Goal: Book appointment/travel/reservation

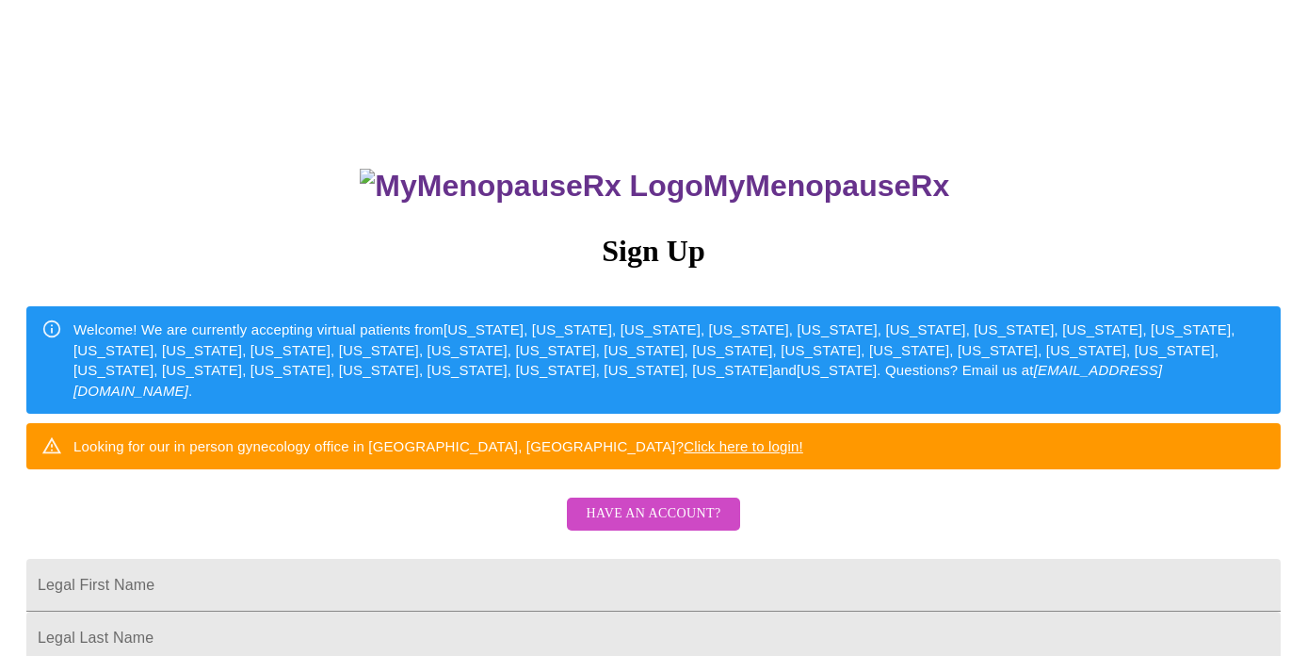
click at [636, 526] on span "Have an account?" at bounding box center [653, 514] width 135 height 24
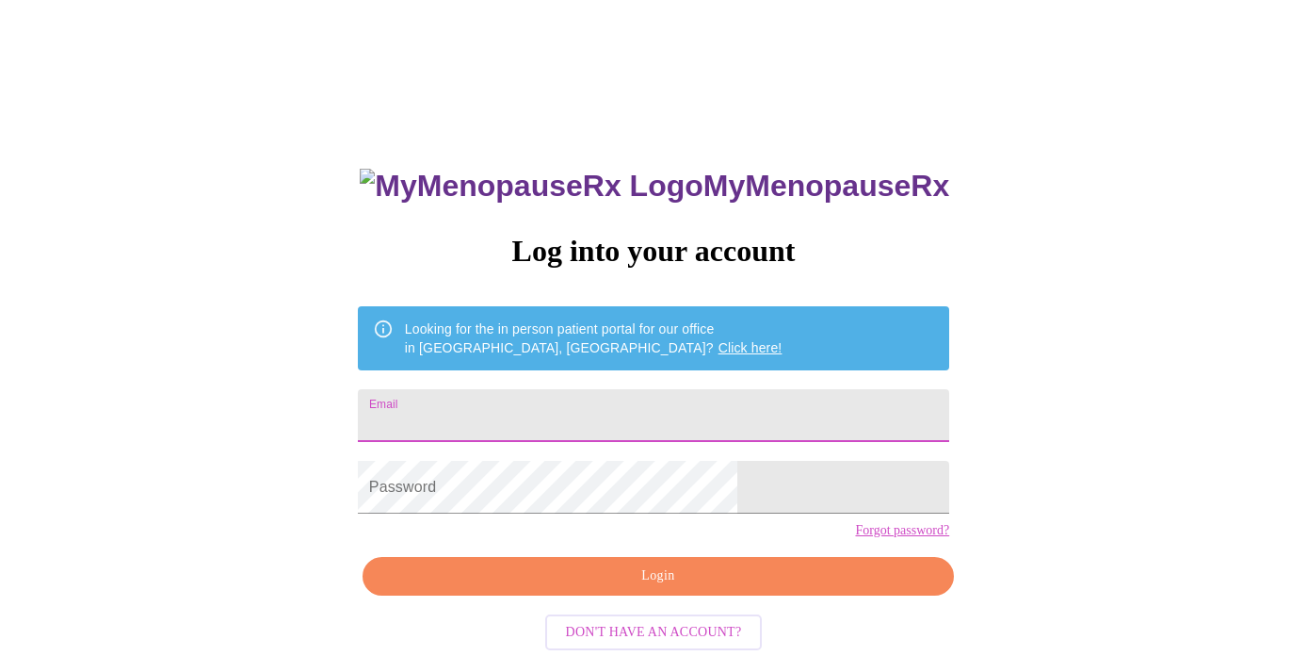
type input "[PERSON_NAME][EMAIL_ADDRESS][PERSON_NAME][DOMAIN_NAME]"
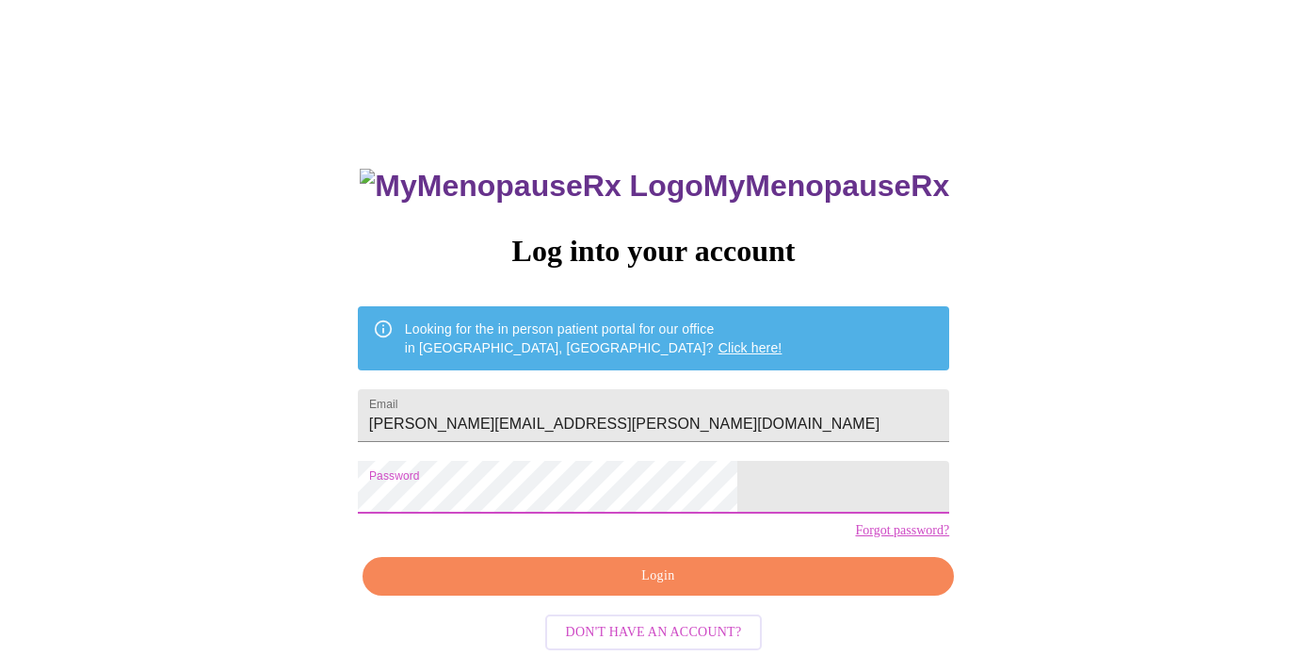
click at [653, 588] on span "Login" at bounding box center [658, 576] width 548 height 24
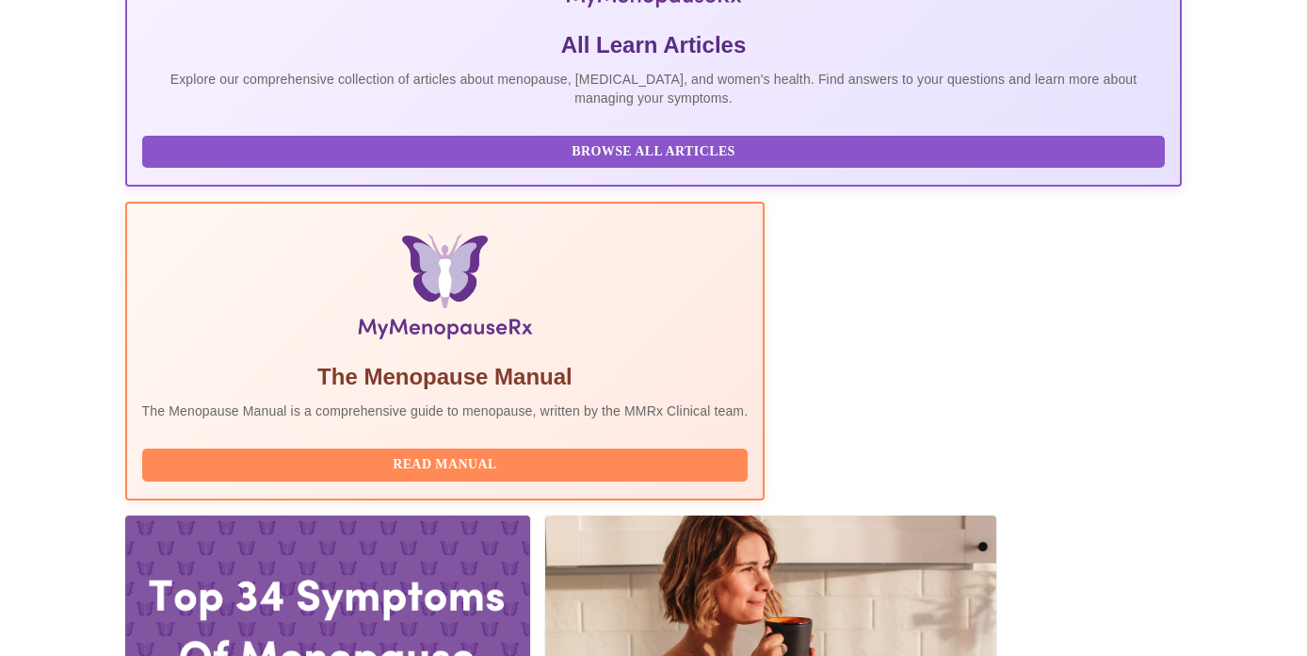
scroll to position [589, 0]
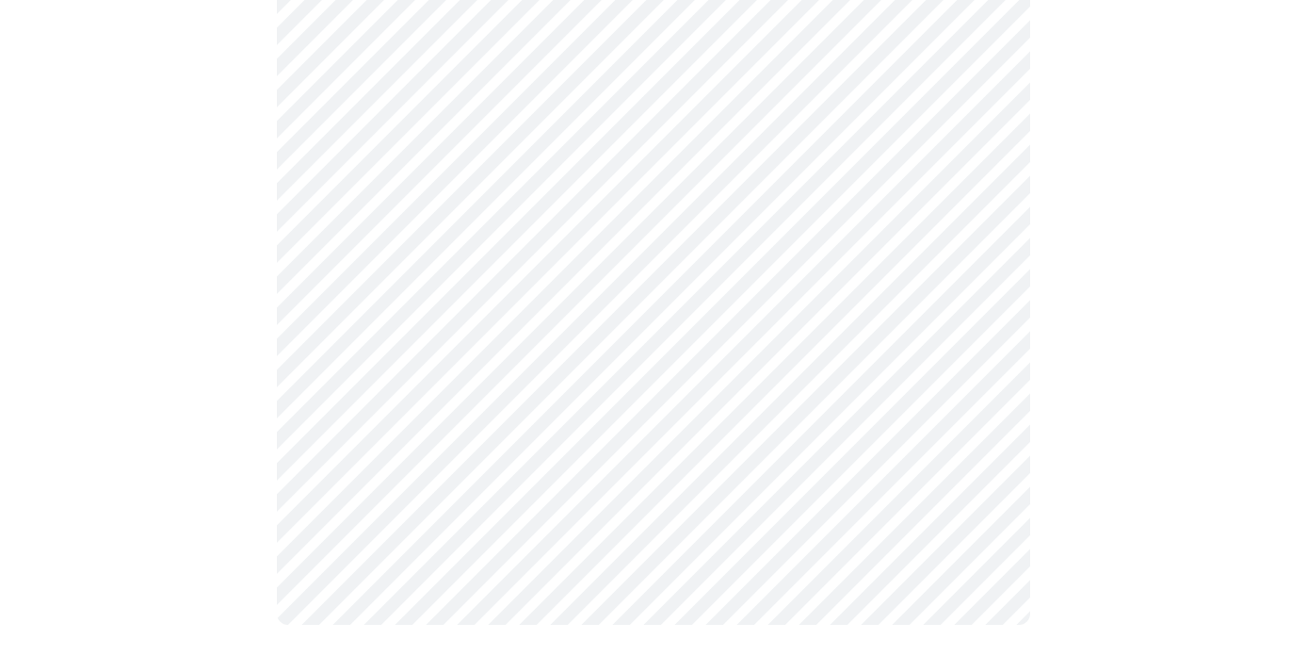
scroll to position [863, 0]
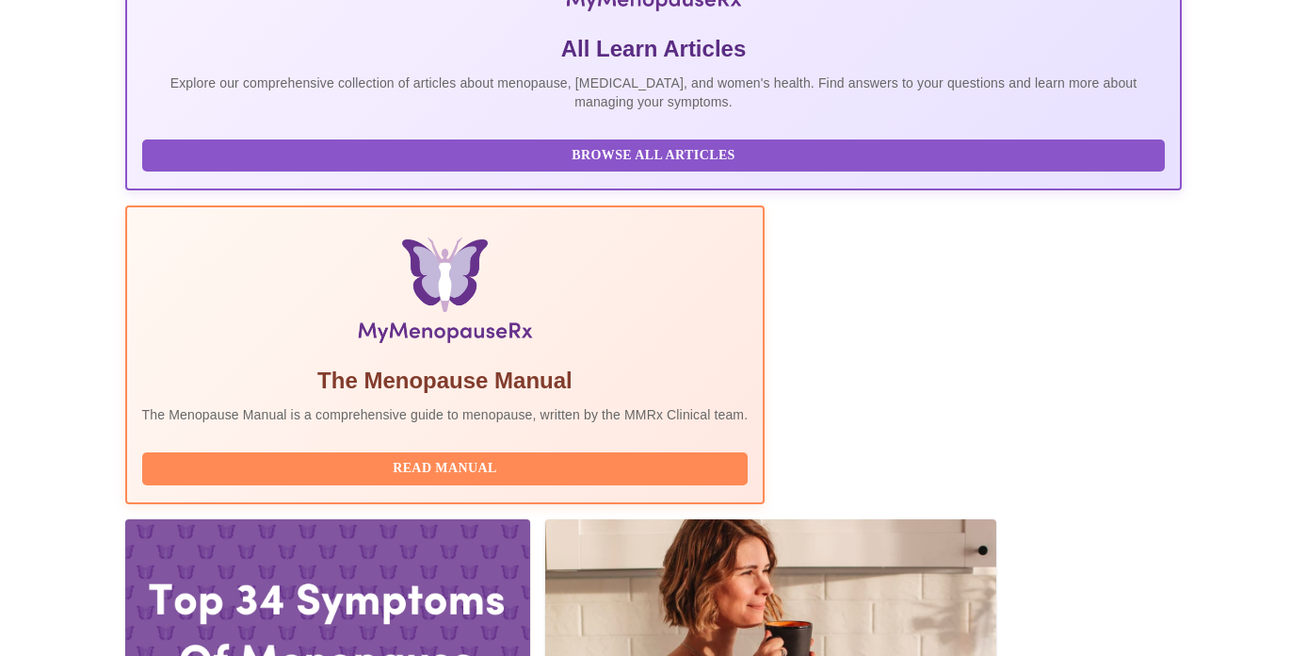
scroll to position [663, 0]
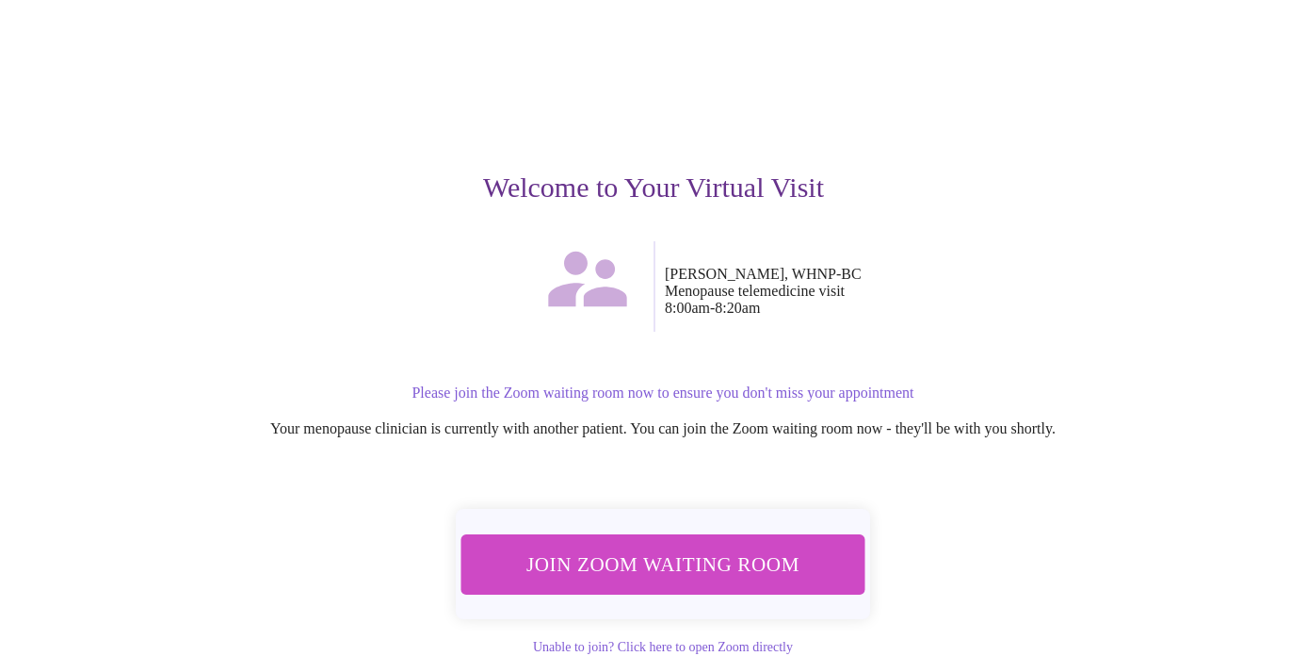
scroll to position [86, 0]
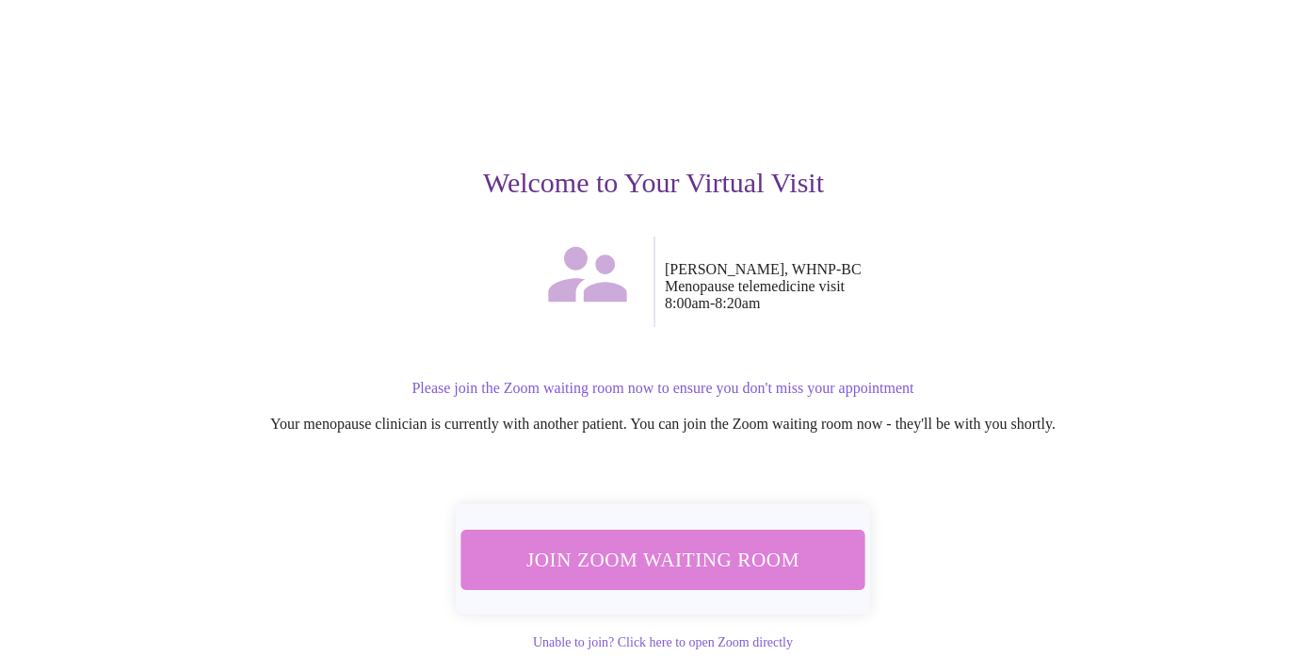
click at [698, 567] on span "Join Zoom Waiting Room" at bounding box center [663, 559] width 354 height 35
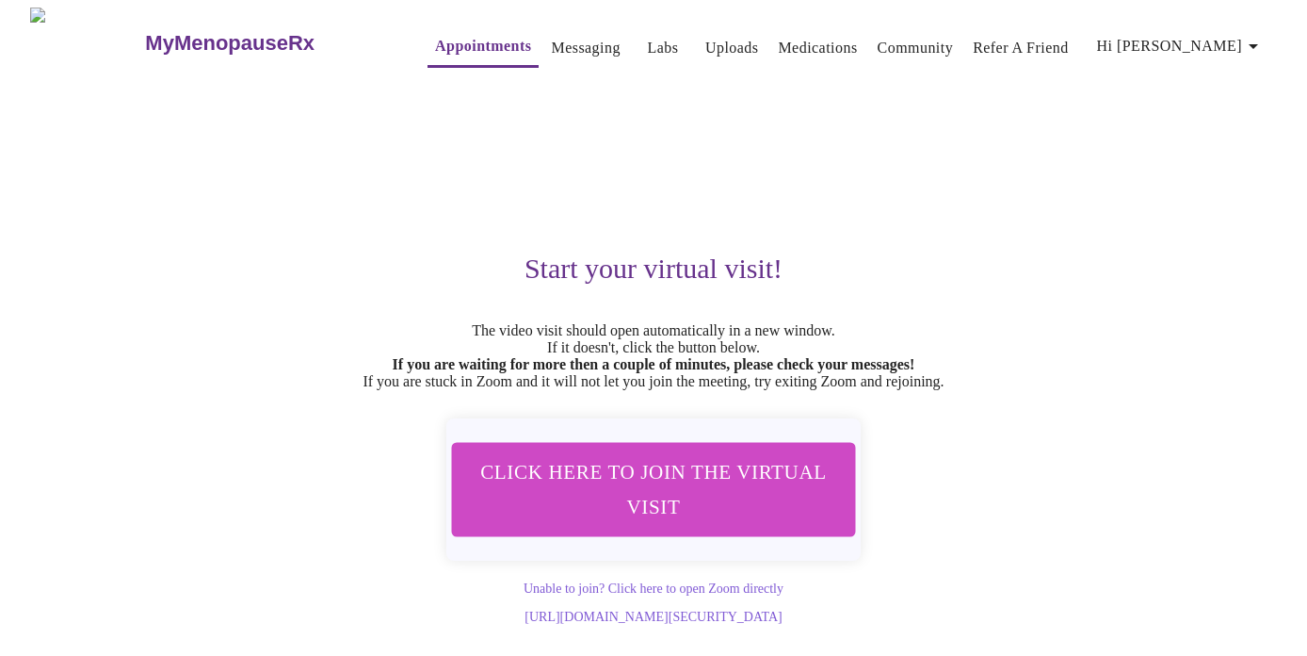
scroll to position [0, 0]
click at [435, 43] on link "Appointments" at bounding box center [483, 46] width 96 height 26
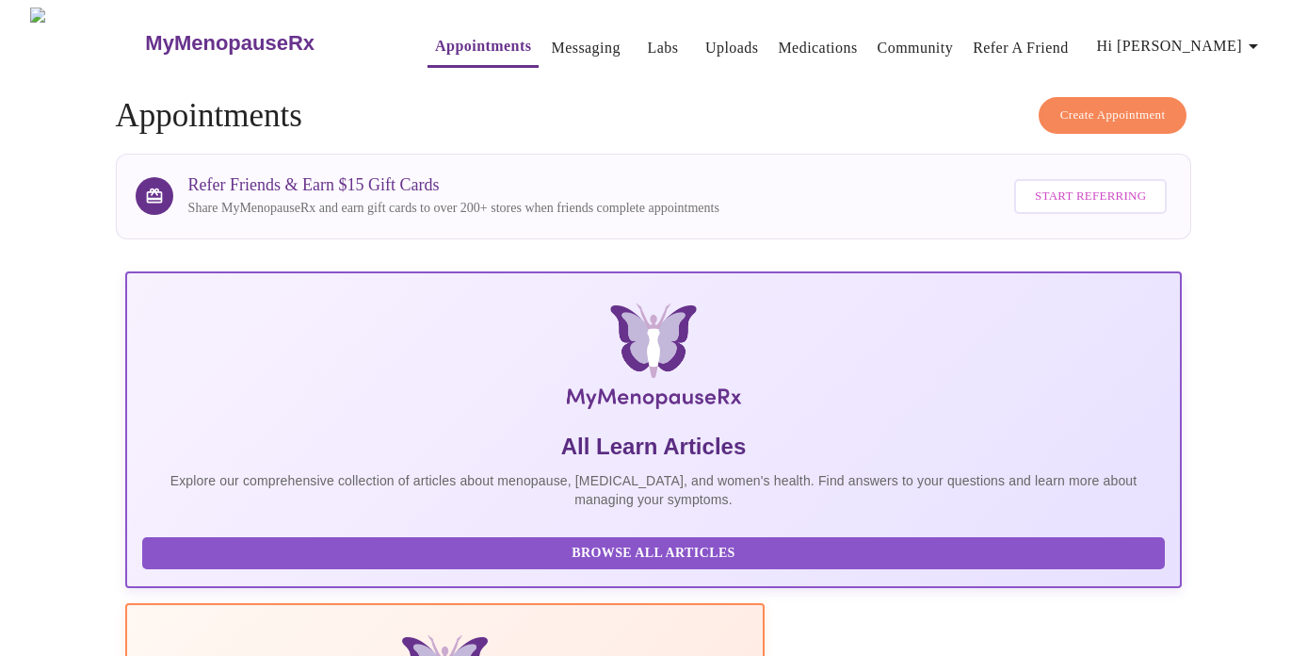
click at [647, 41] on link "Labs" at bounding box center [662, 48] width 31 height 26
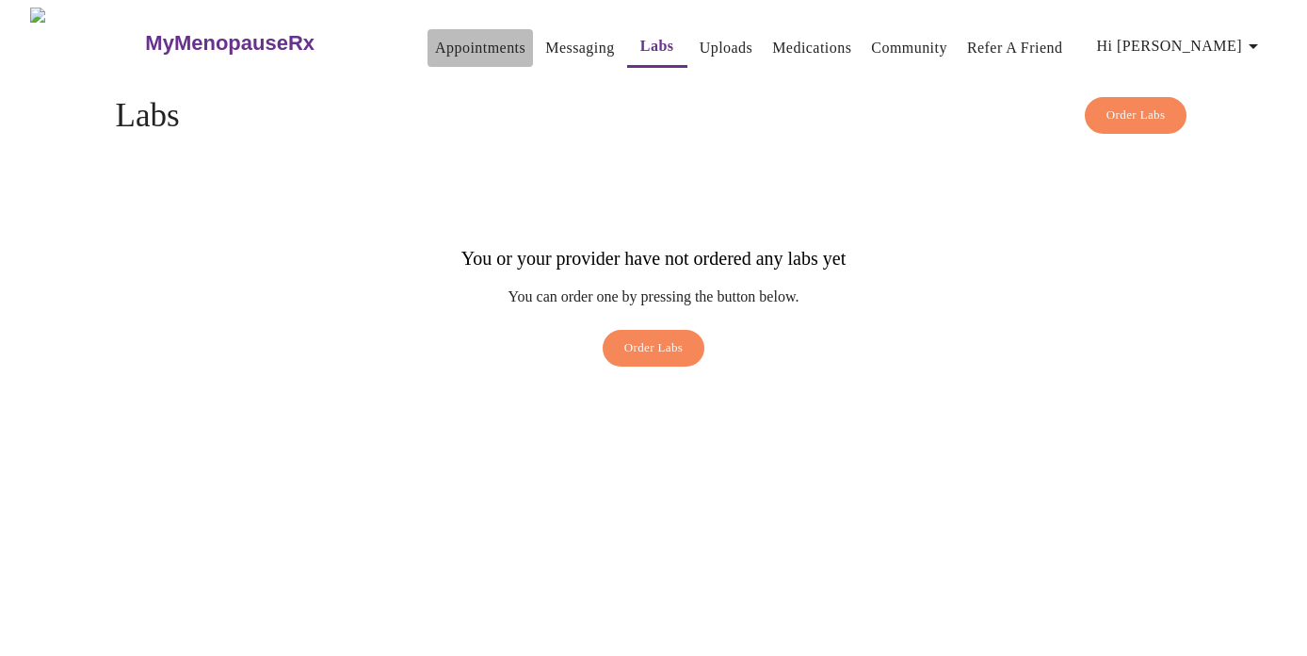
click at [461, 41] on link "Appointments" at bounding box center [480, 48] width 90 height 26
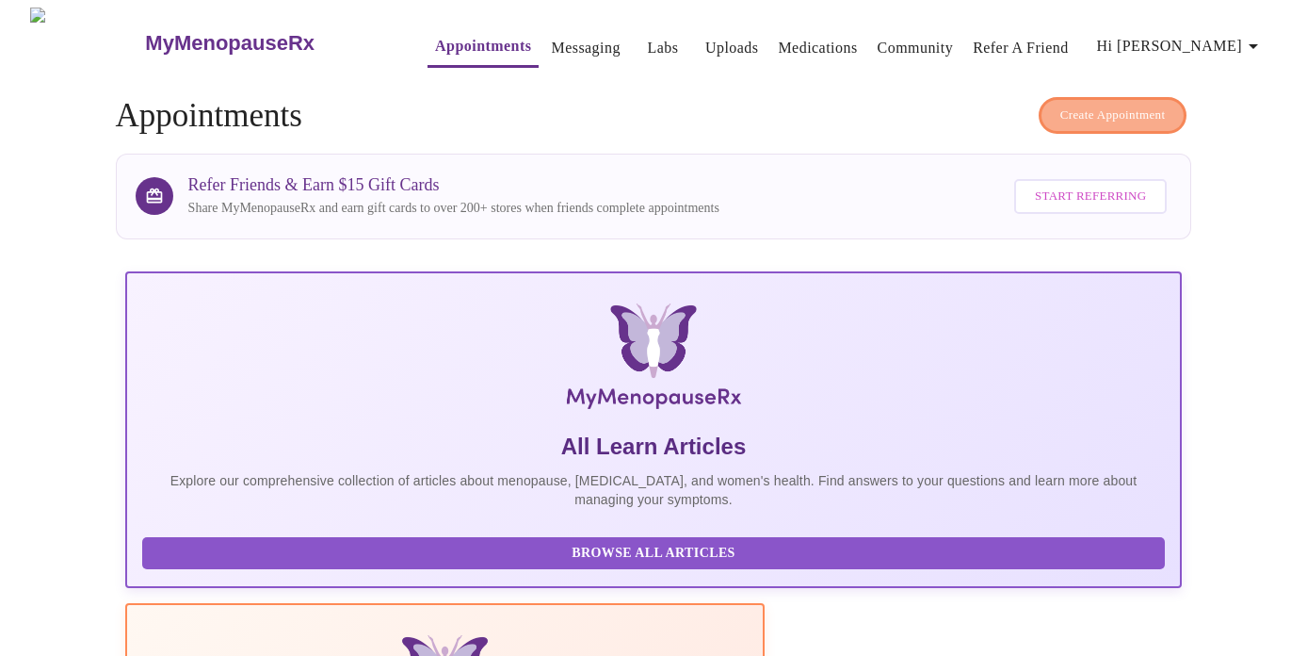
click at [1122, 105] on span "Create Appointment" at bounding box center [1113, 116] width 105 height 22
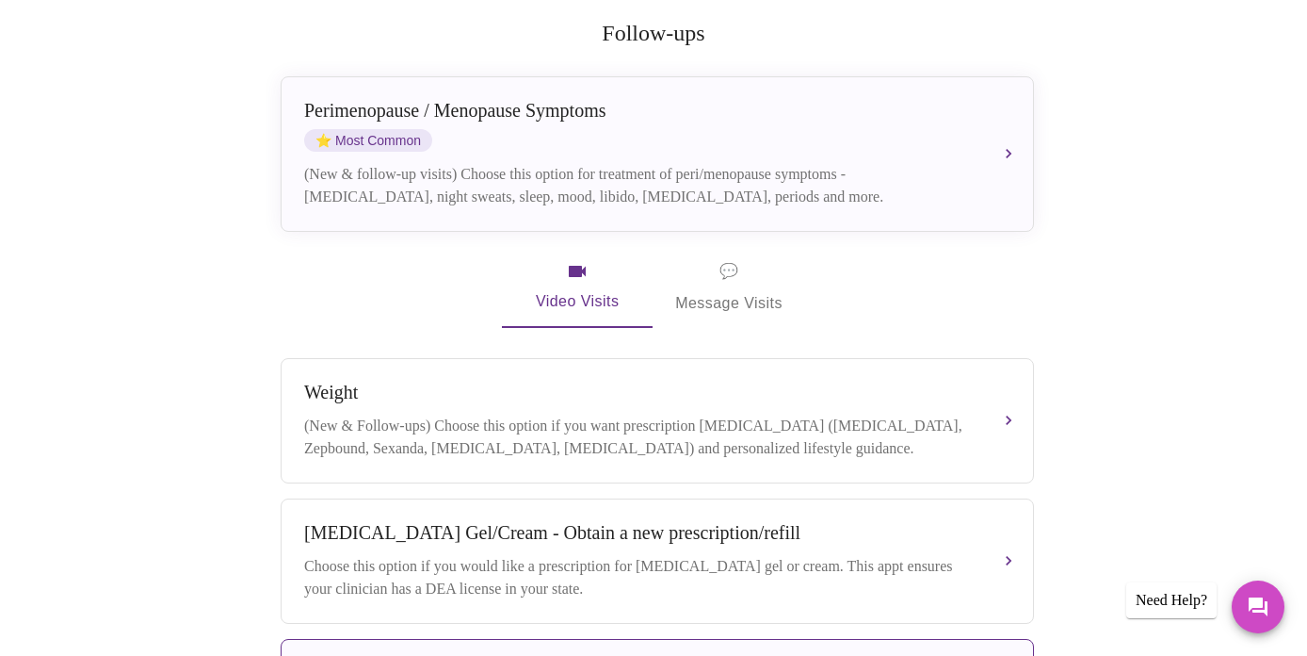
scroll to position [352, 0]
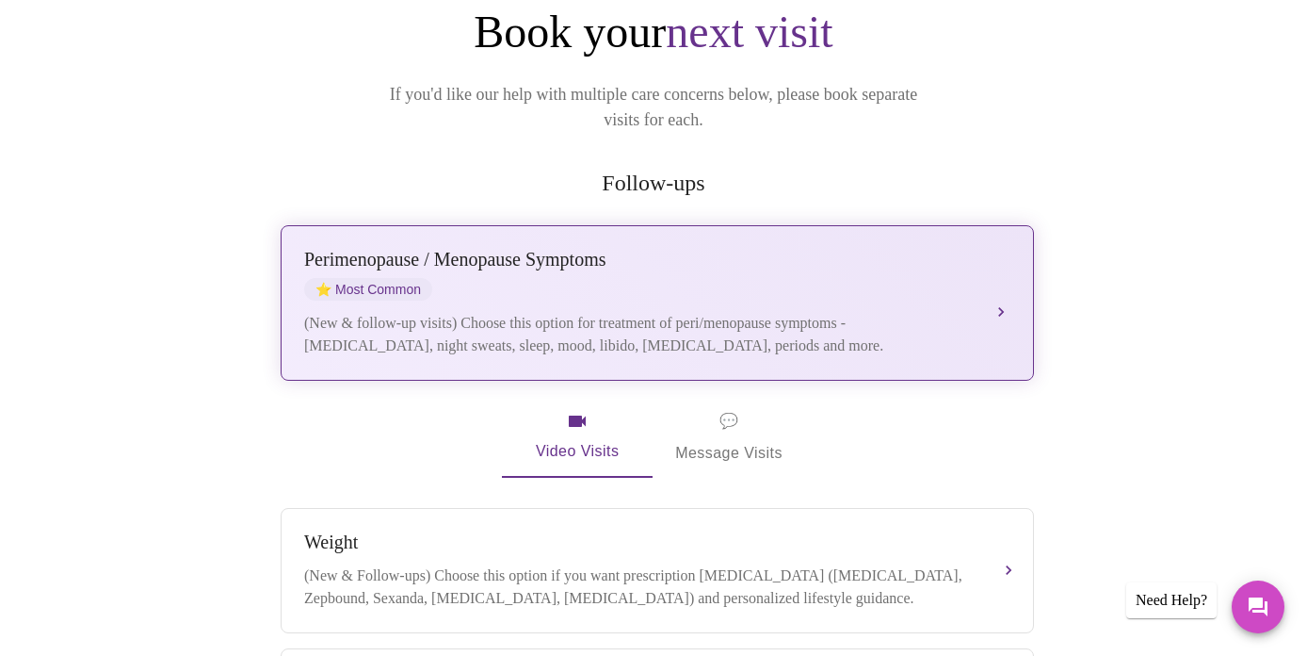
click at [729, 251] on div "[MEDICAL_DATA] / Menopause Symptoms ⭐ Most Common" at bounding box center [638, 275] width 669 height 52
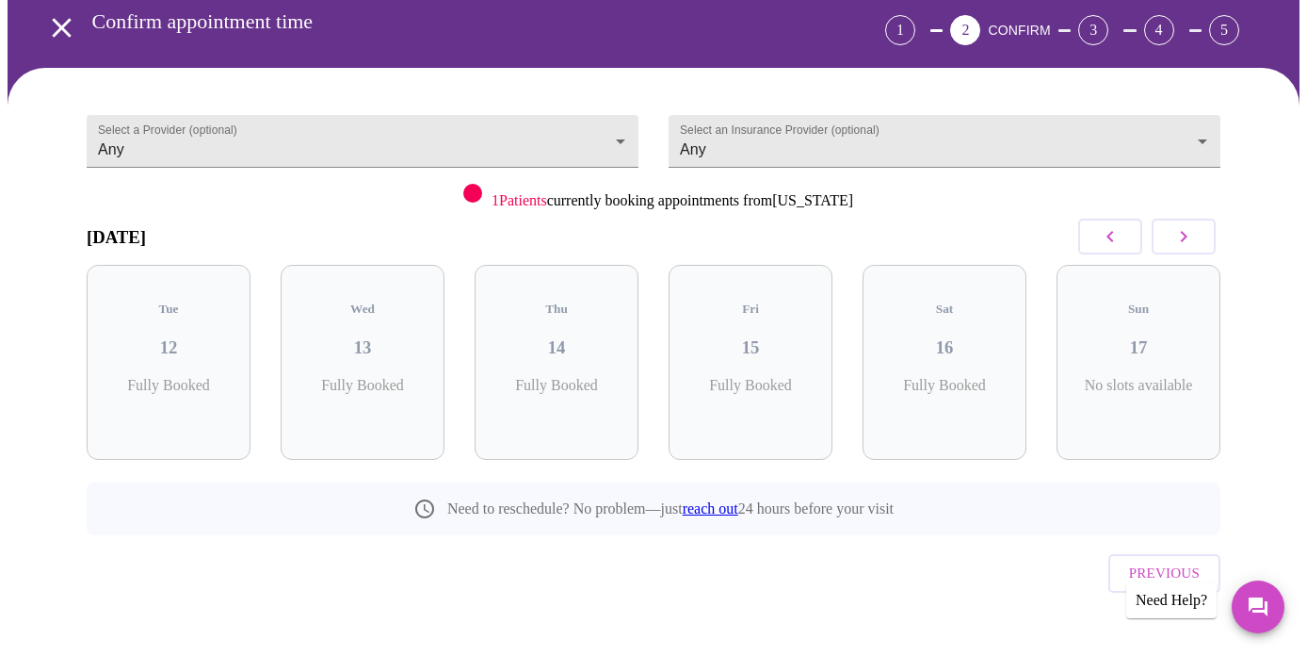
scroll to position [85, 0]
click at [1195, 235] on icon "button" at bounding box center [1184, 237] width 23 height 23
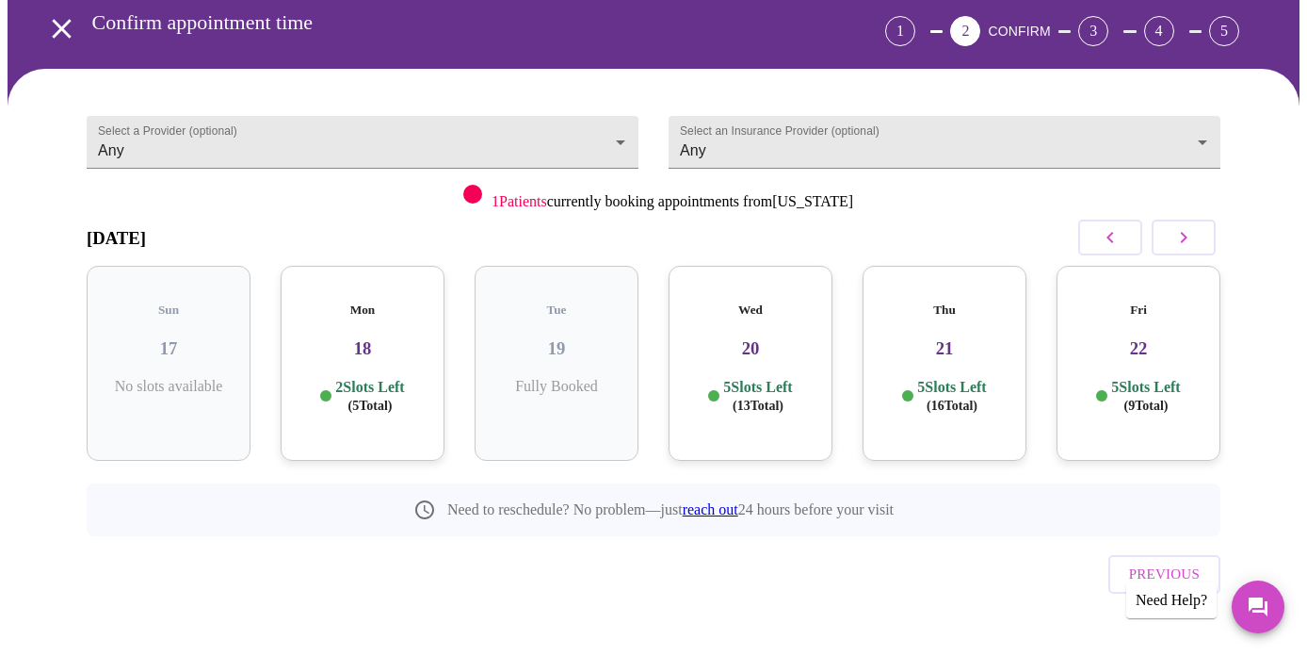
click at [1195, 236] on icon "button" at bounding box center [1184, 237] width 23 height 23
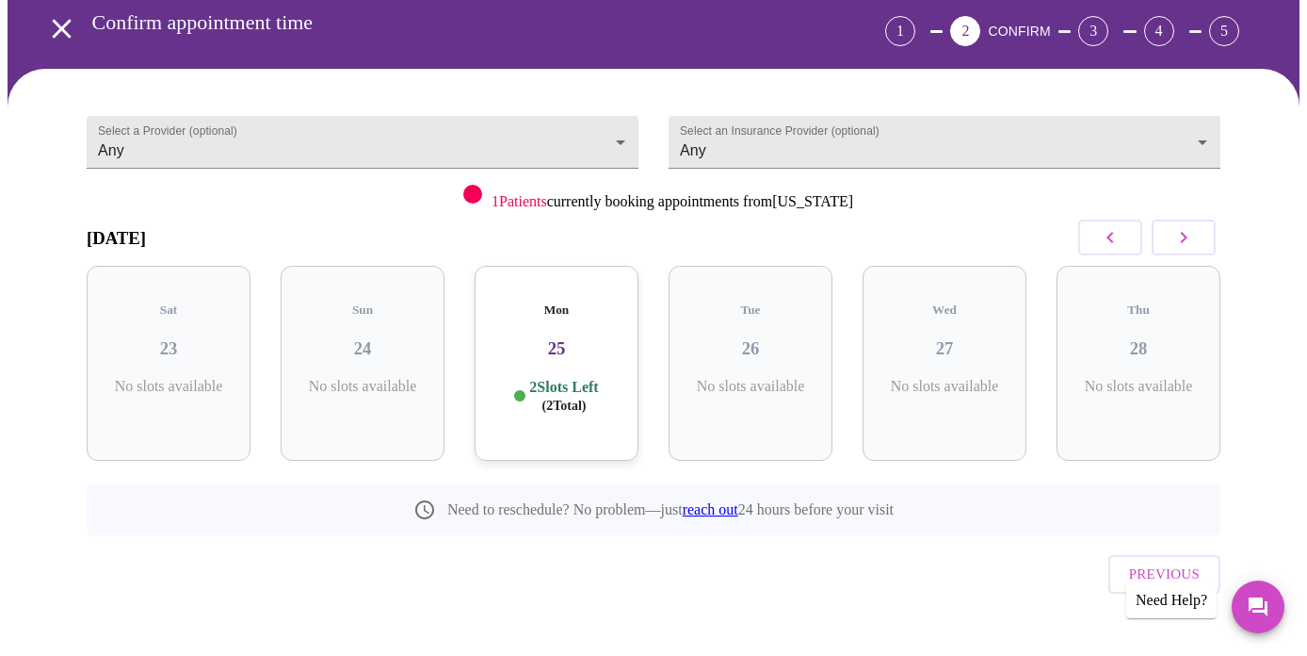
click at [1195, 236] on icon "button" at bounding box center [1184, 237] width 23 height 23
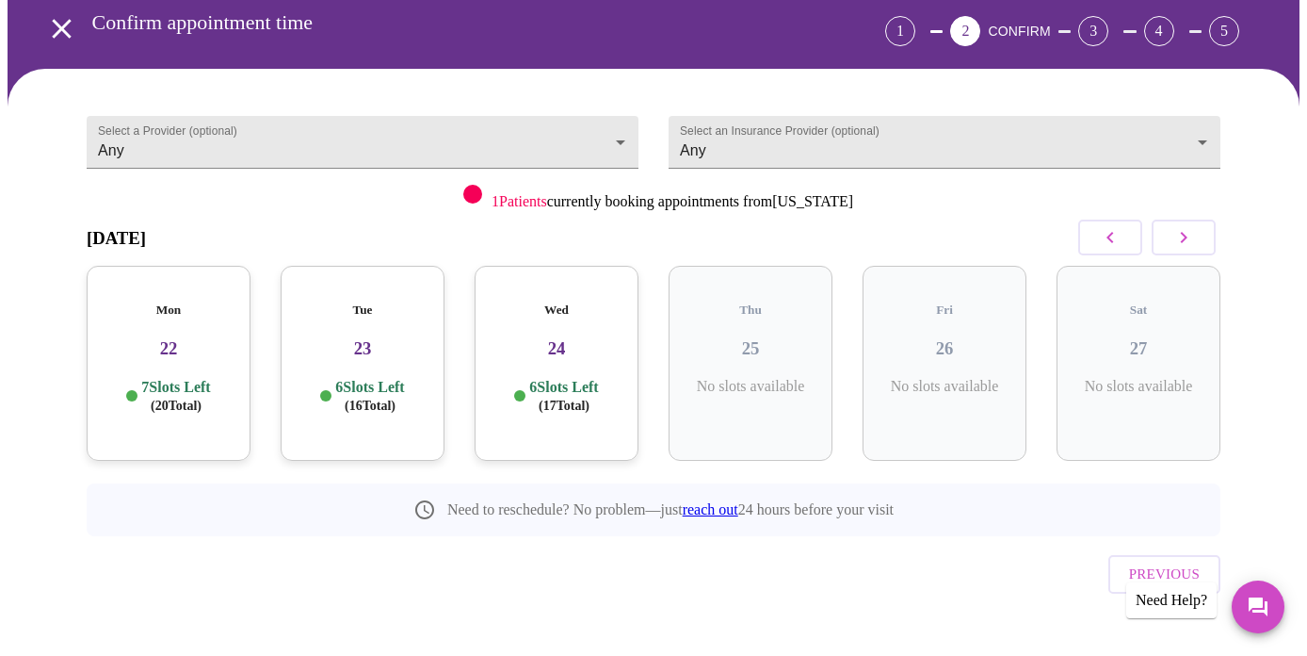
click at [1195, 236] on icon "button" at bounding box center [1184, 237] width 23 height 23
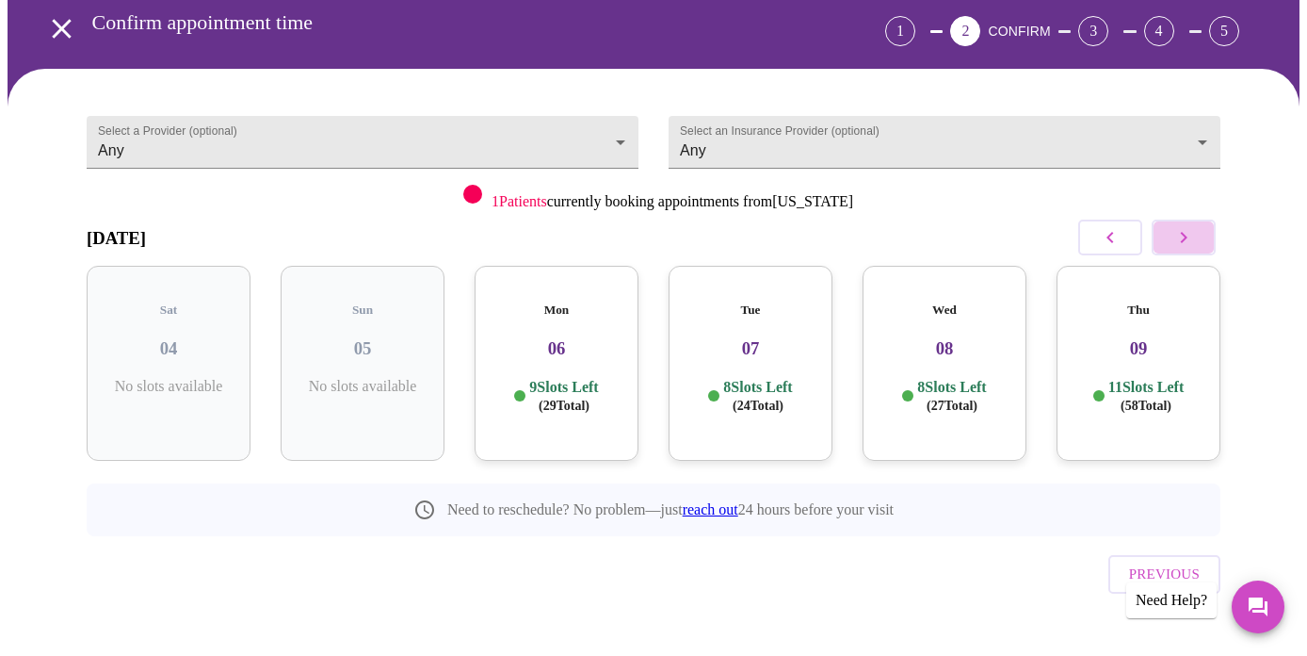
click at [1195, 236] on icon "button" at bounding box center [1184, 237] width 23 height 23
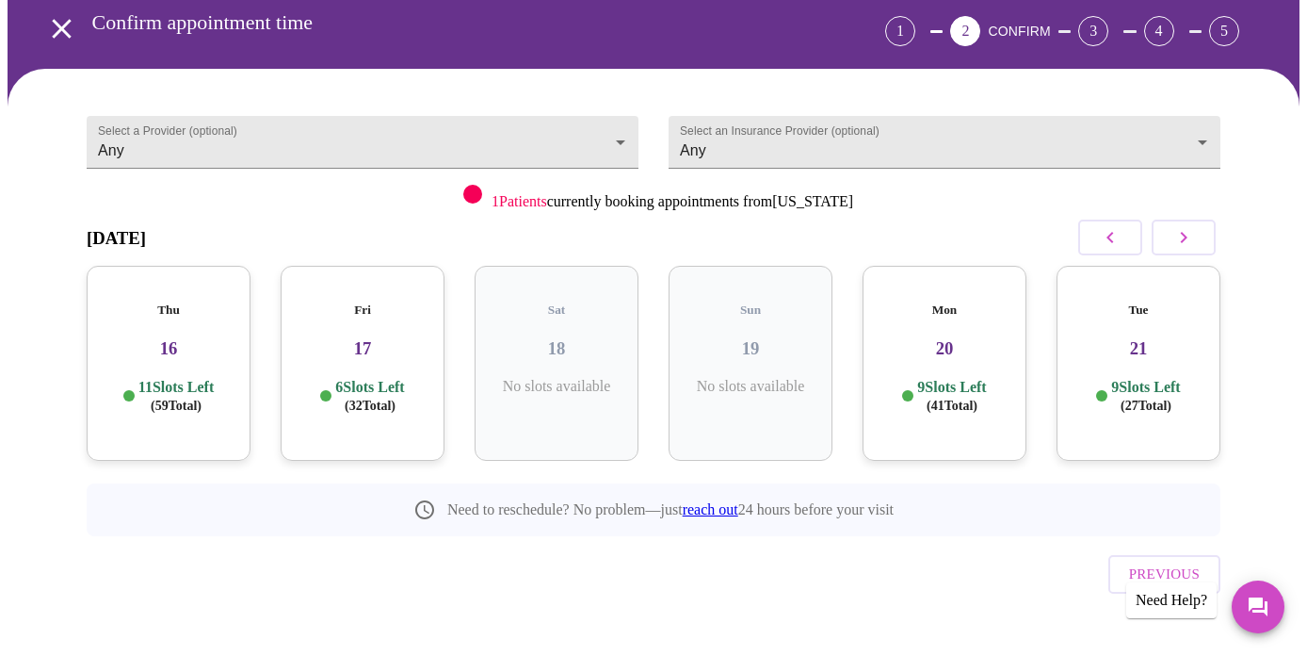
click at [1149, 344] on div "Tue 21 9 Slots Left ( 27 Total)" at bounding box center [1139, 363] width 164 height 195
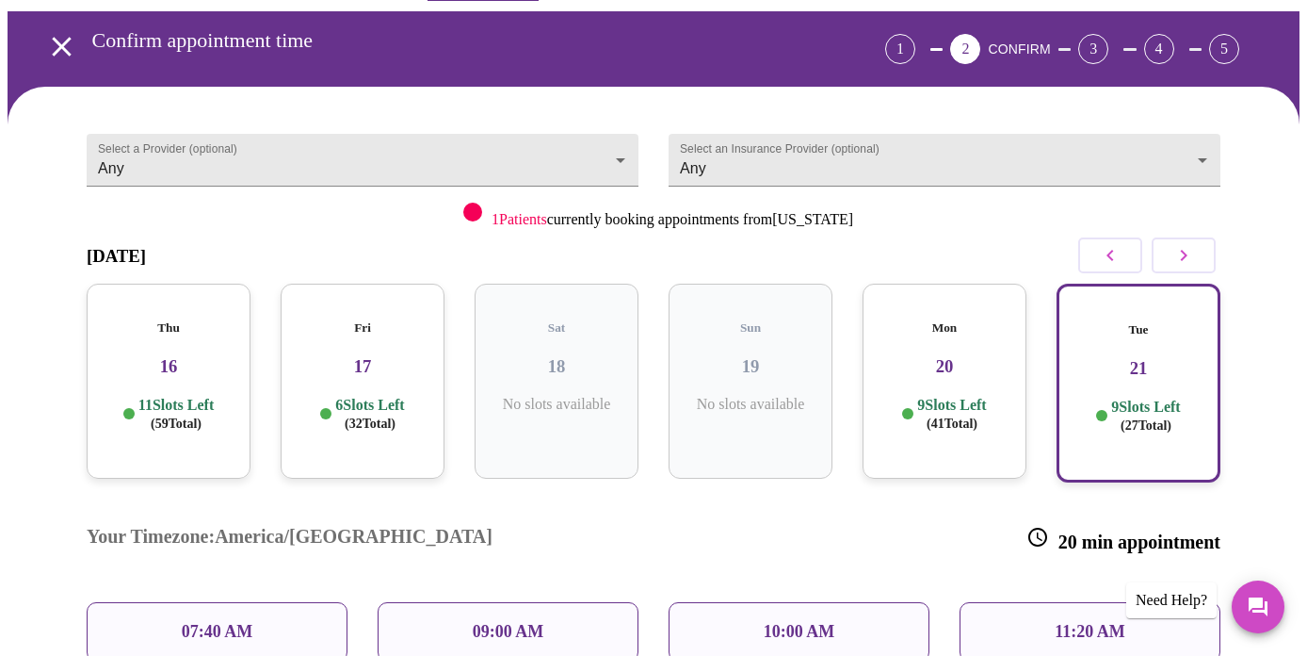
scroll to position [27, 0]
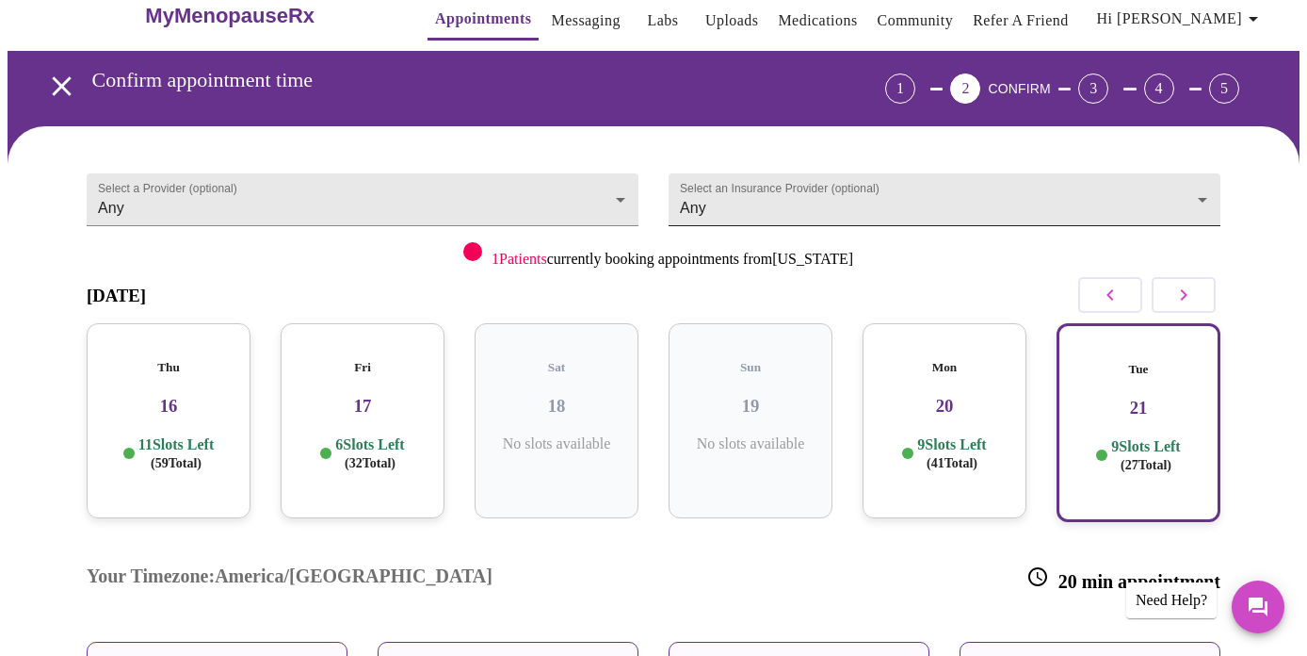
click at [720, 200] on body "MyMenopauseRx Appointments Messaging Labs Uploads Medications Community Refer a…" at bounding box center [654, 543] width 1292 height 1126
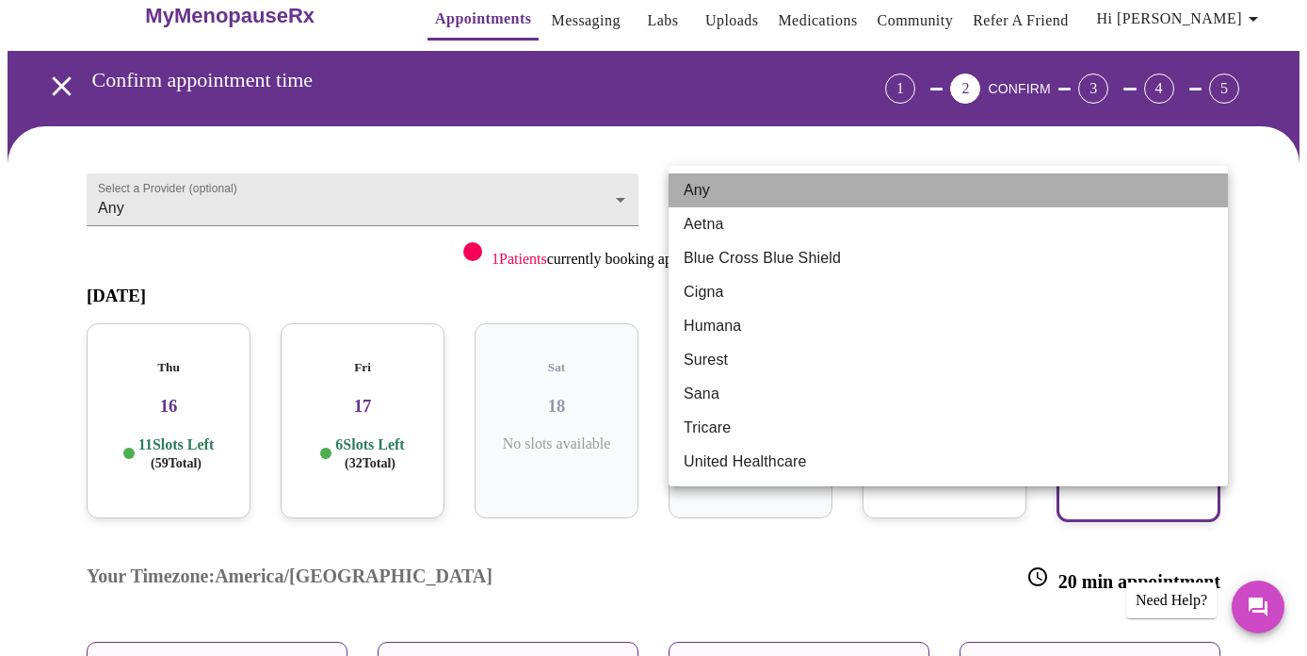
click at [720, 200] on li "Any" at bounding box center [948, 190] width 559 height 34
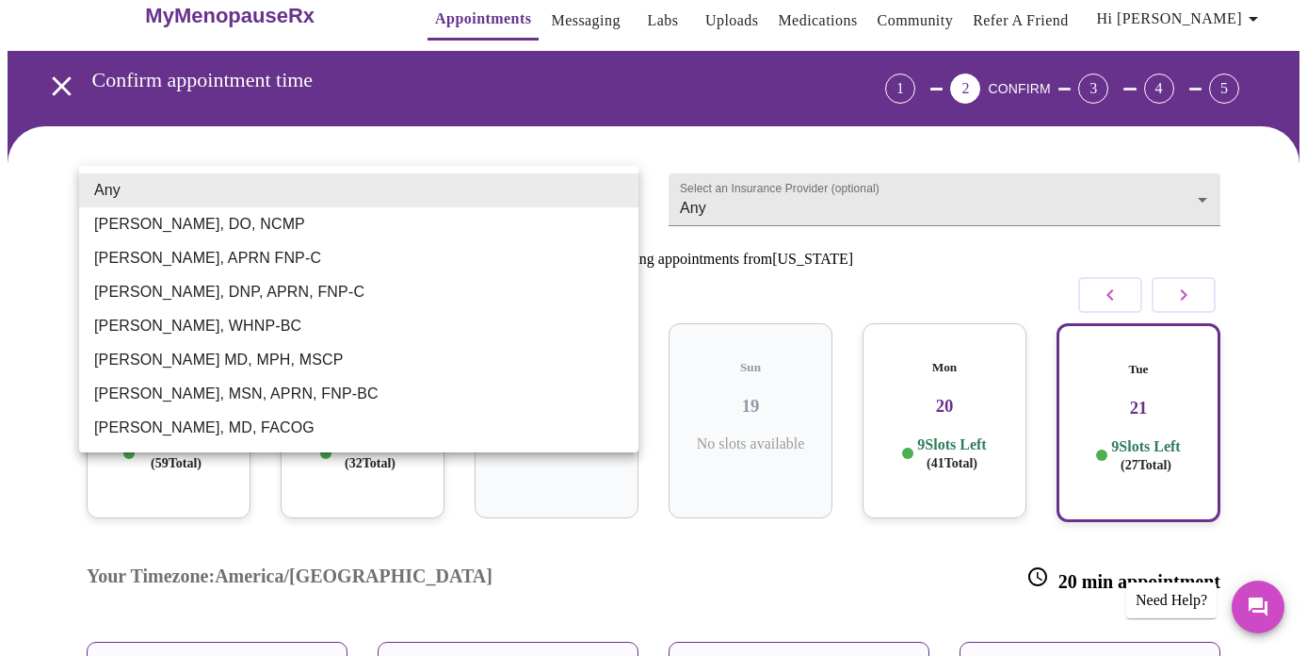
click at [377, 190] on body "MyMenopauseRx Appointments Messaging Labs Uploads Medications Community Refer a…" at bounding box center [654, 543] width 1292 height 1126
click at [289, 323] on li "[PERSON_NAME], WHNP-BC" at bounding box center [358, 326] width 559 height 34
type input "[PERSON_NAME], WHNP-BC"
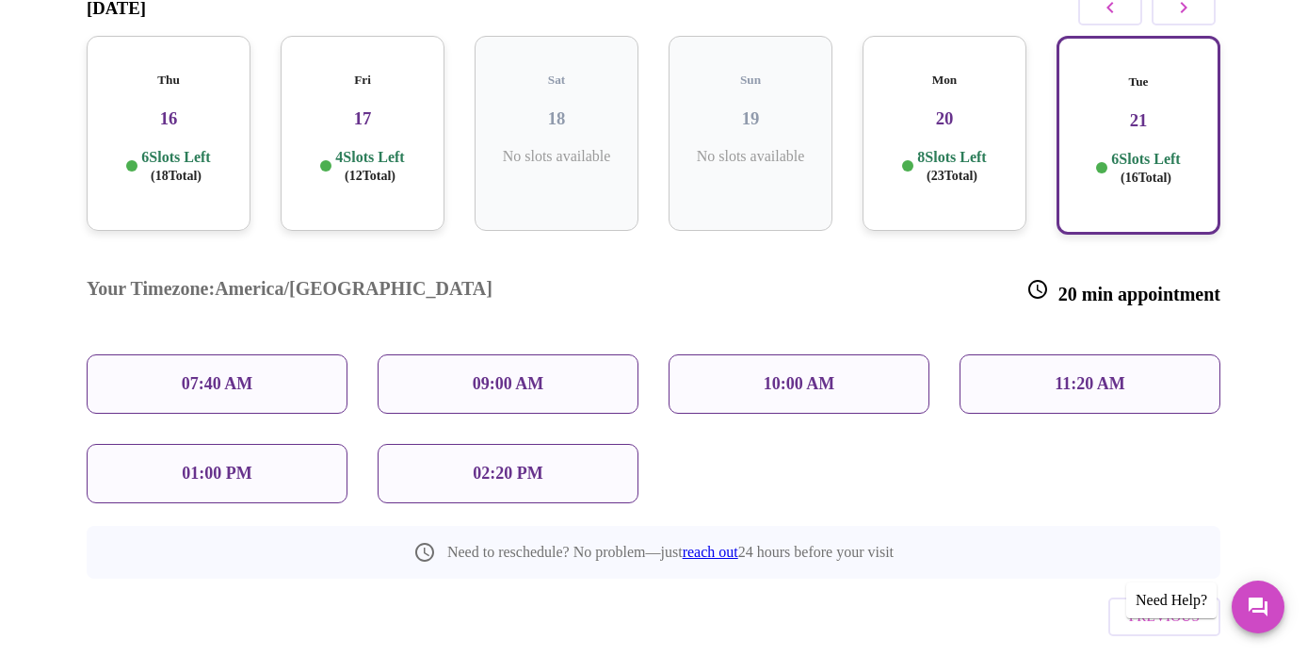
scroll to position [319, 0]
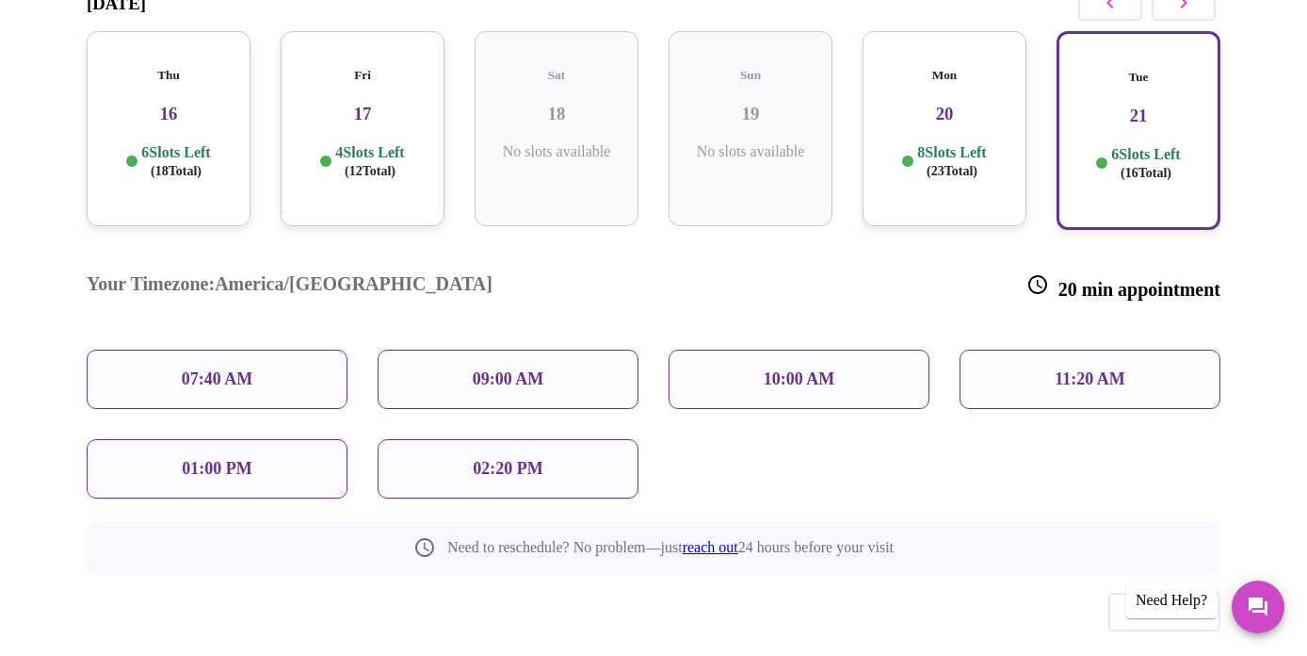
click at [241, 459] on p "01:00 PM" at bounding box center [217, 469] width 70 height 20
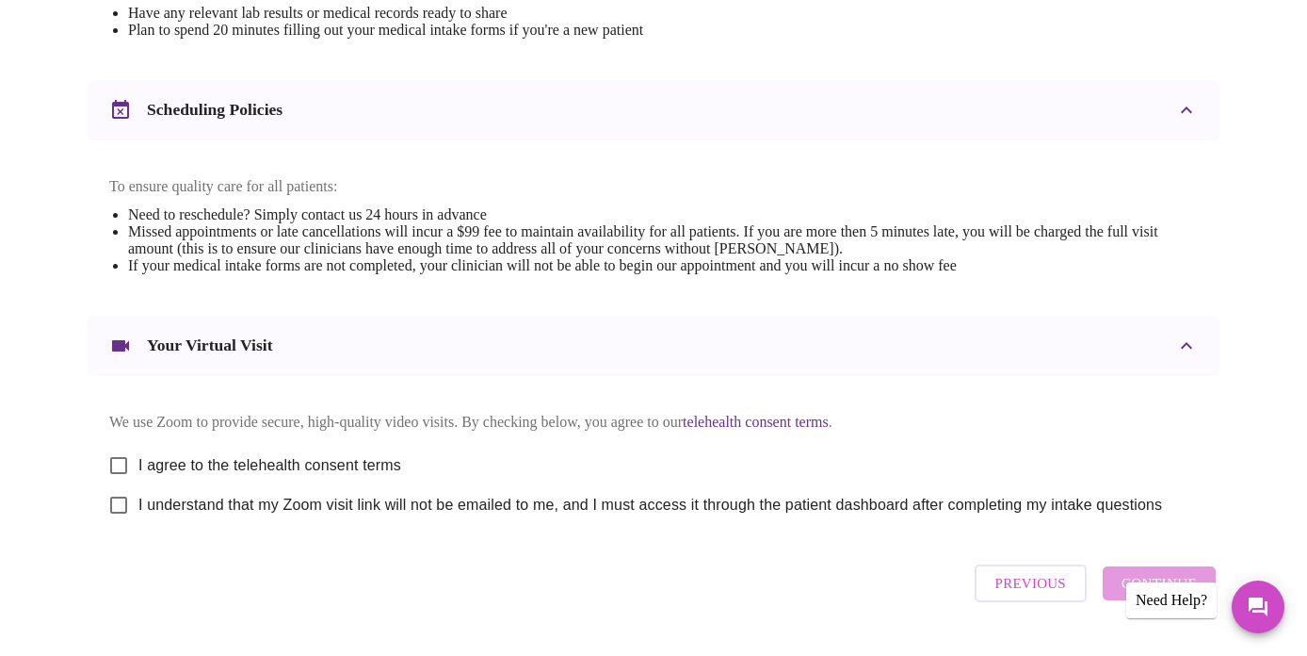
scroll to position [699, 0]
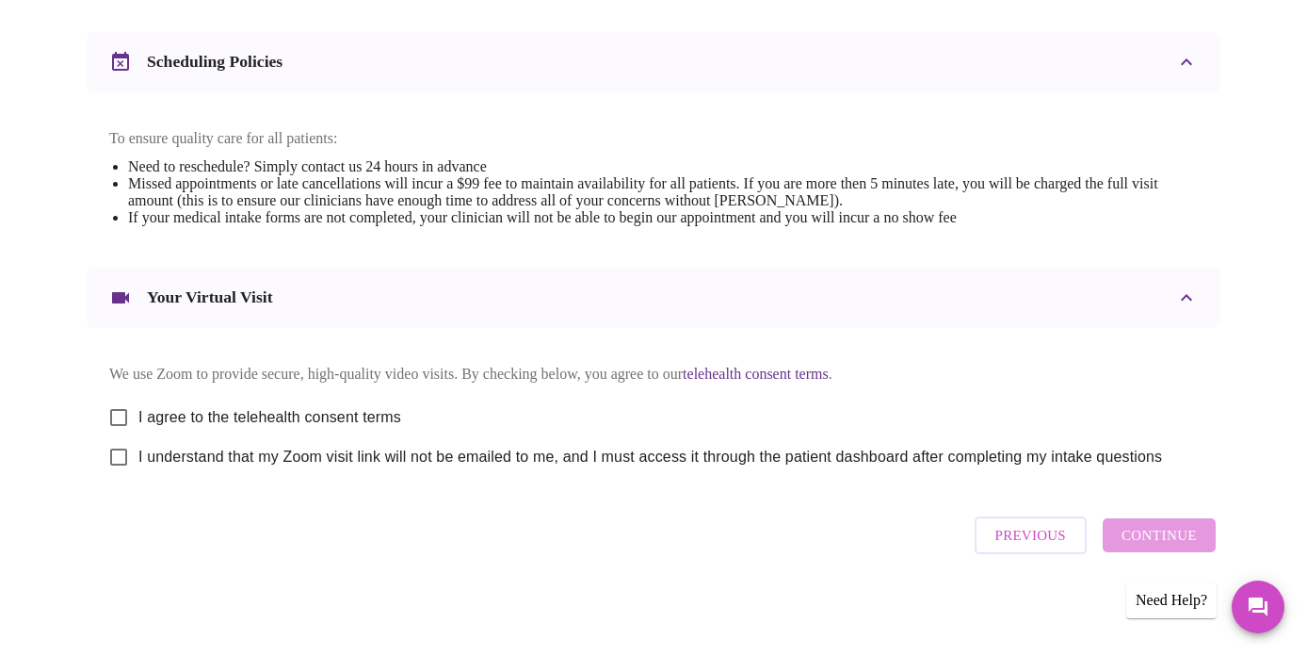
click at [107, 423] on input "I agree to the telehealth consent terms" at bounding box center [119, 417] width 40 height 40
checkbox input "true"
click at [115, 472] on input "I understand that my Zoom visit link will not be emailed to me, and I must acce…" at bounding box center [119, 457] width 40 height 40
checkbox input "true"
click at [1158, 547] on span "Continue" at bounding box center [1159, 535] width 75 height 24
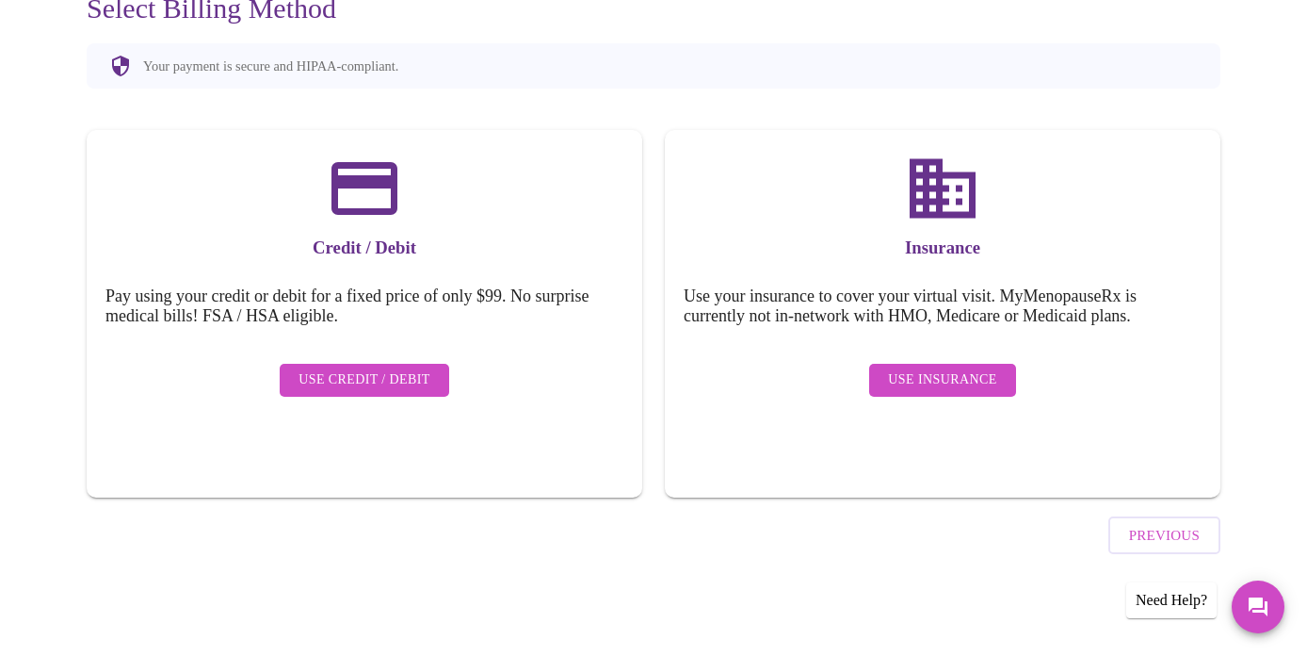
scroll to position [146, 0]
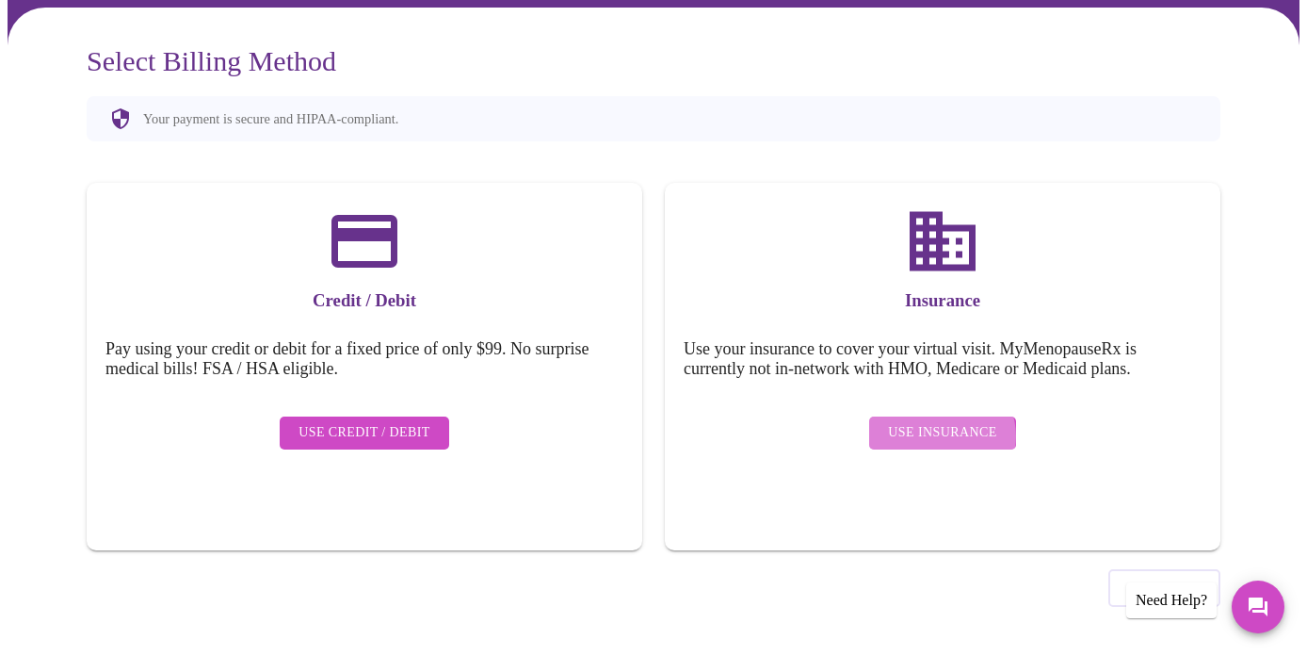
click at [948, 421] on span "Use Insurance" at bounding box center [942, 433] width 108 height 24
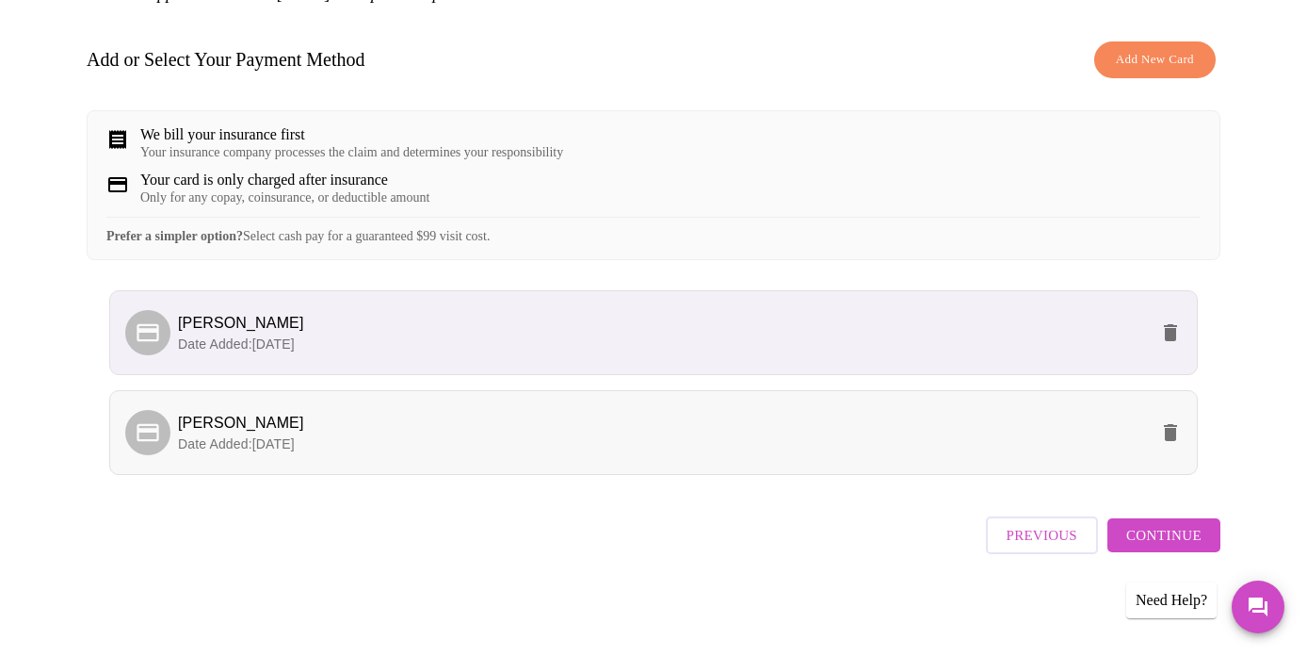
scroll to position [264, 0]
click at [851, 334] on span "[PERSON_NAME]" at bounding box center [663, 323] width 970 height 23
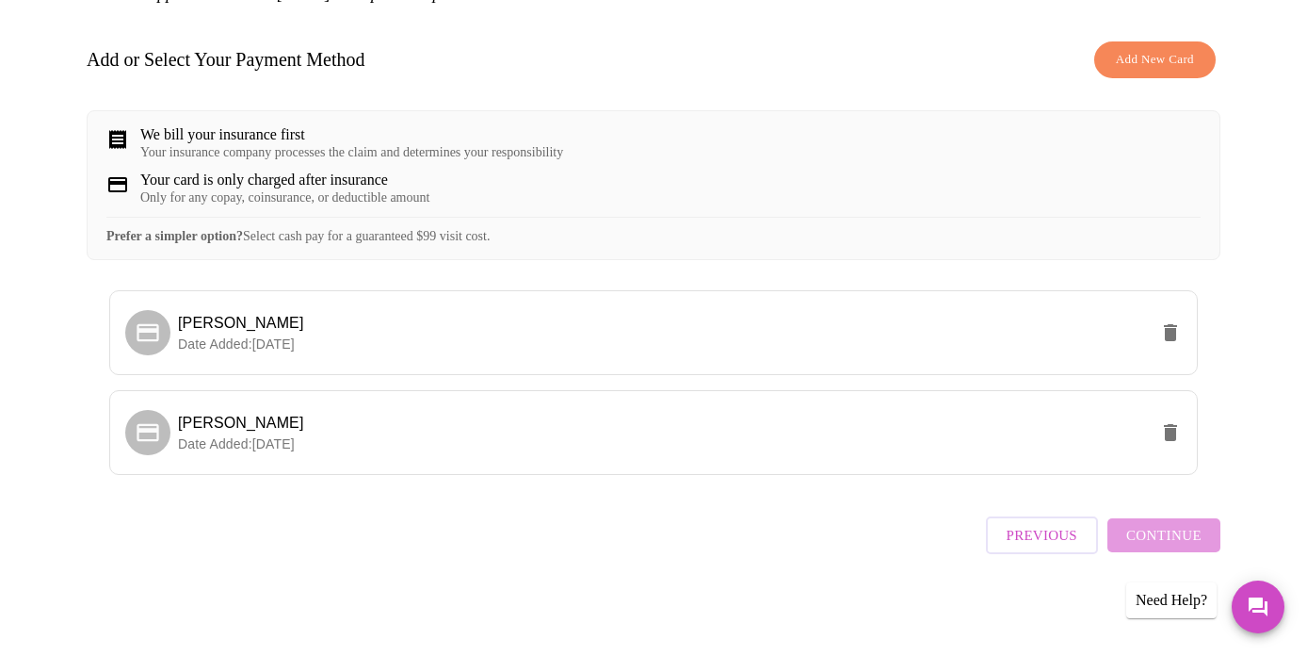
click at [1161, 542] on div "Previous Continue" at bounding box center [1103, 530] width 235 height 66
click at [983, 353] on p "Date Added: [DATE]" at bounding box center [663, 343] width 970 height 19
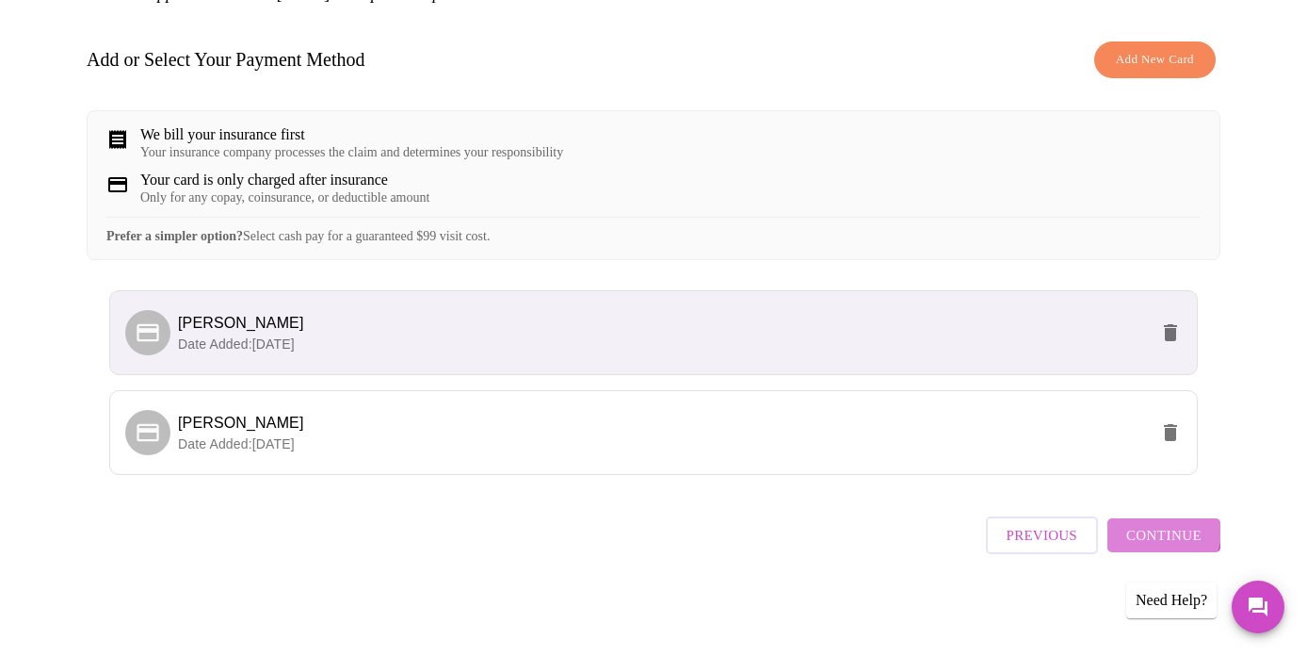
click at [1168, 538] on span "Continue" at bounding box center [1163, 535] width 75 height 24
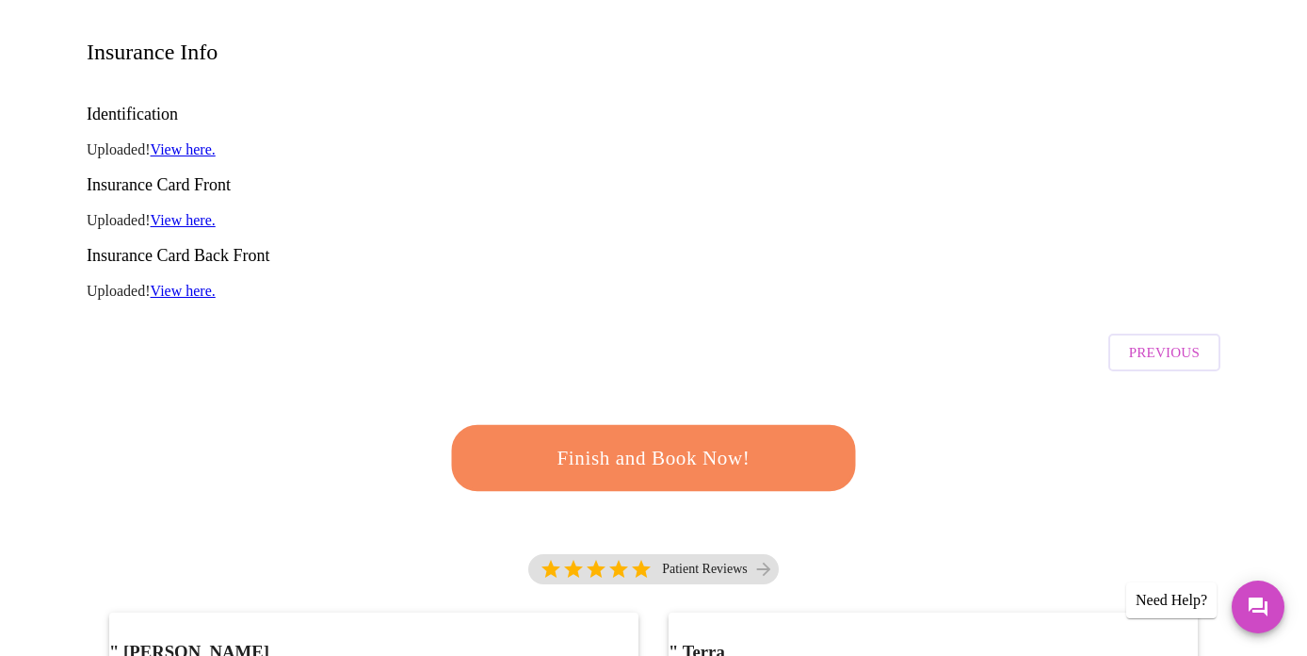
click at [766, 440] on span "Finish and Book Now!" at bounding box center [654, 458] width 357 height 36
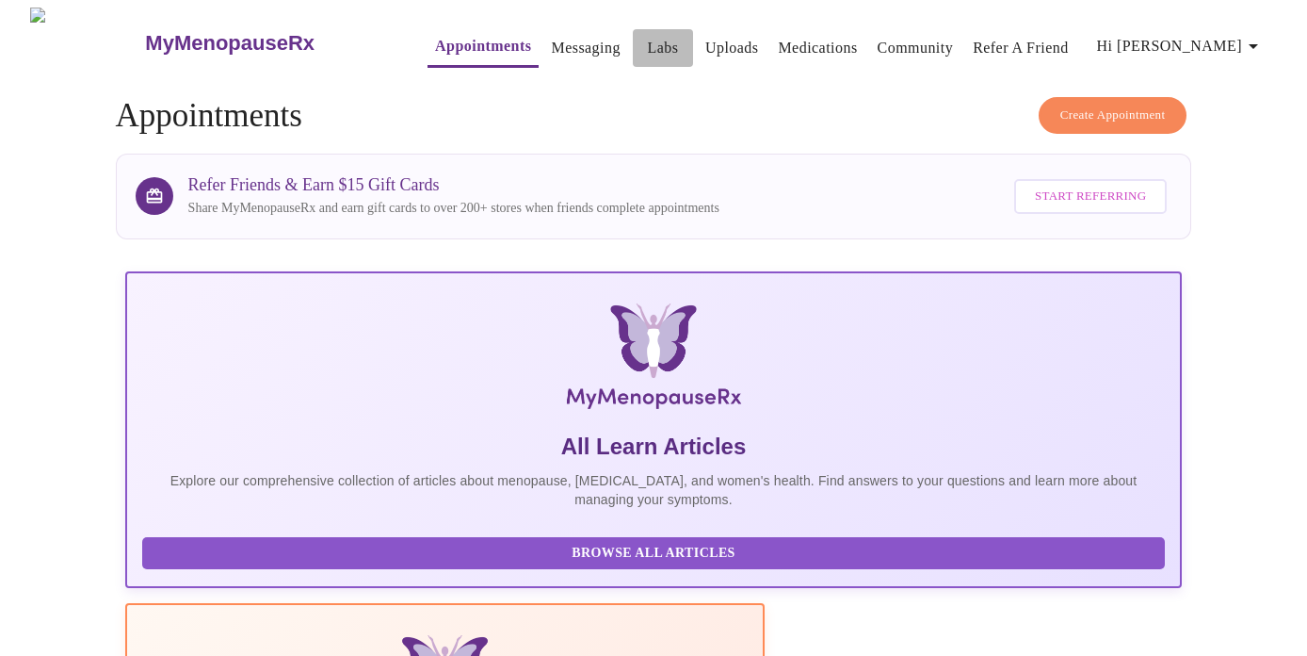
click at [647, 41] on link "Labs" at bounding box center [662, 48] width 31 height 26
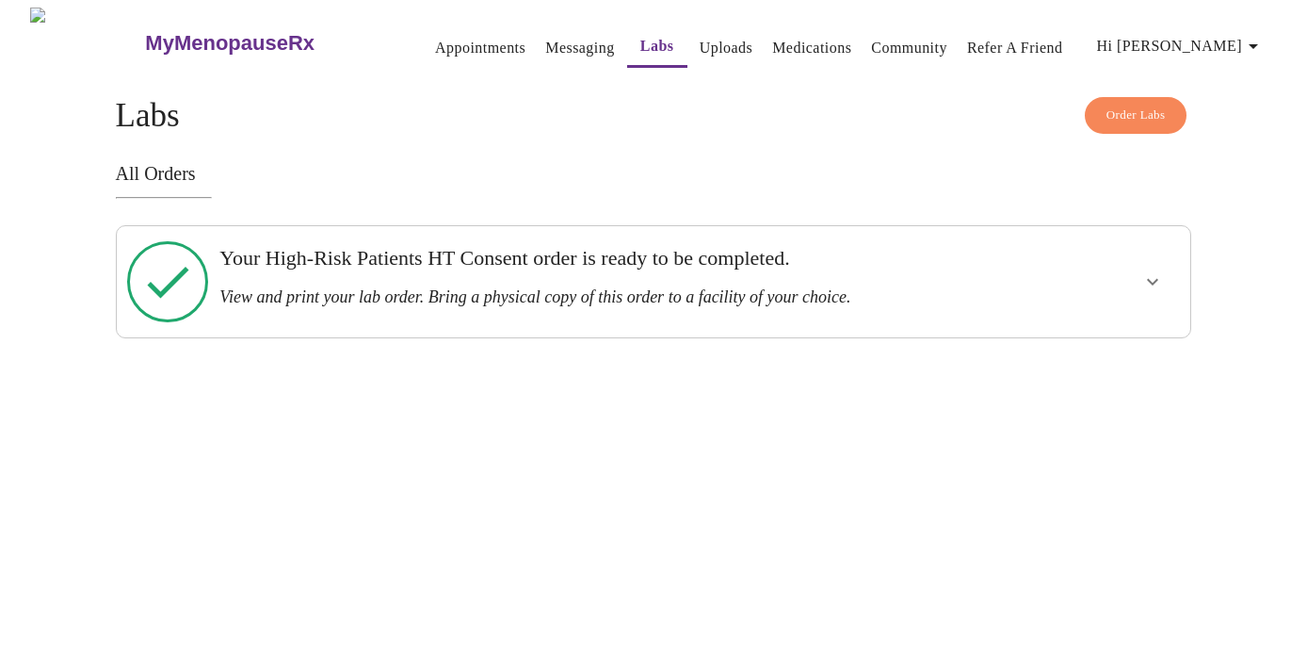
click at [1164, 273] on button "show more" at bounding box center [1152, 281] width 45 height 45
click at [1100, 338] on span "View Order" at bounding box center [1108, 350] width 85 height 24
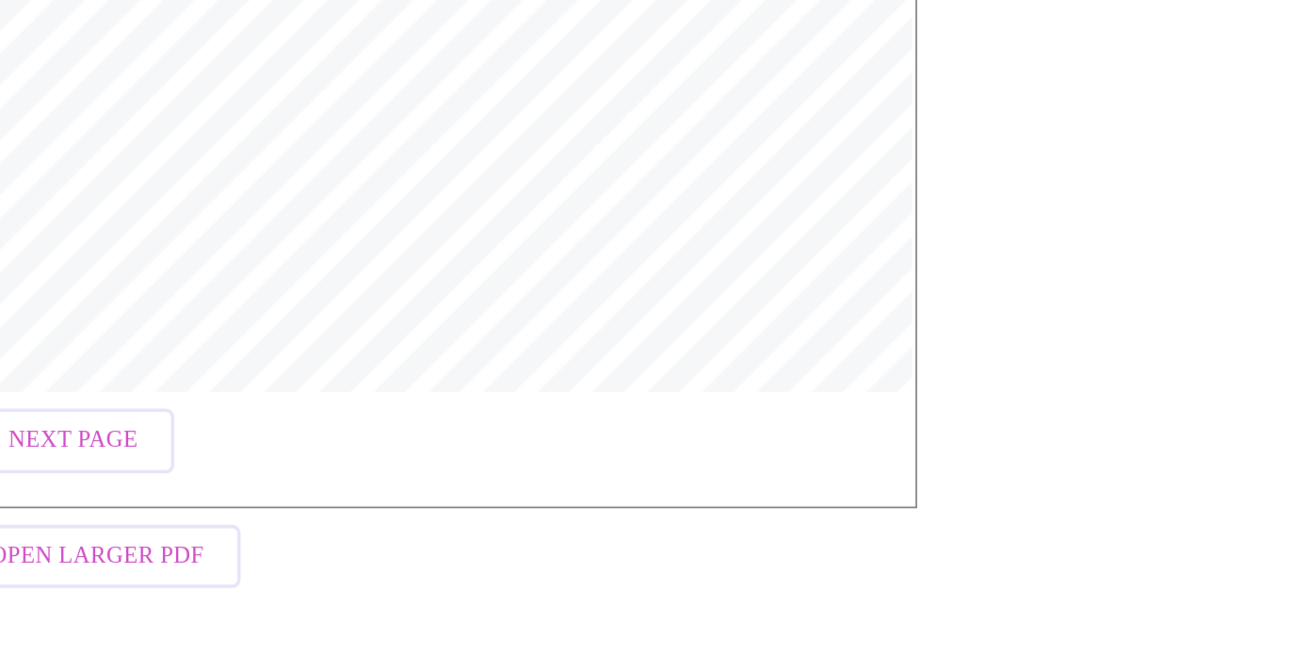
scroll to position [554, 0]
click at [122, 522] on span "Next Page" at bounding box center [158, 534] width 73 height 24
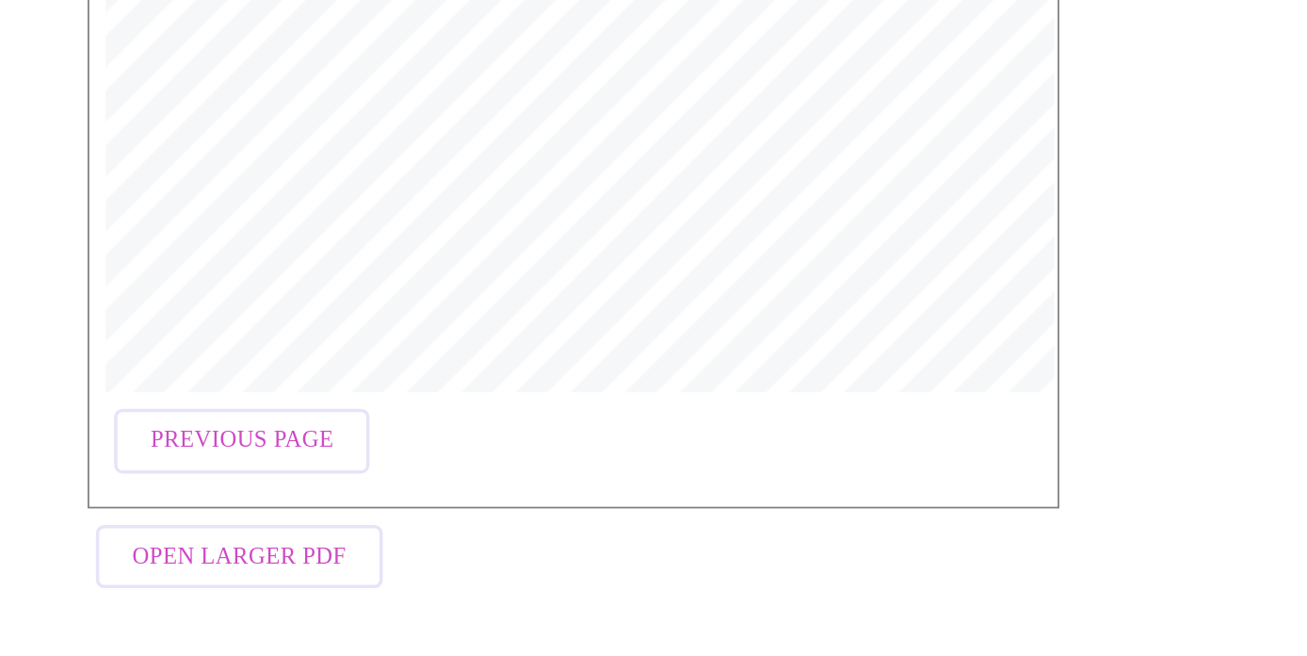
click at [112, 588] on span "Open Larger PDF" at bounding box center [173, 600] width 122 height 24
click at [667, 109] on div "MyMenopauseRx | [DATE] 1:19 PM MyMenopauseRx | 2 of 2 4. Are making an informed…" at bounding box center [654, 179] width 1164 height 923
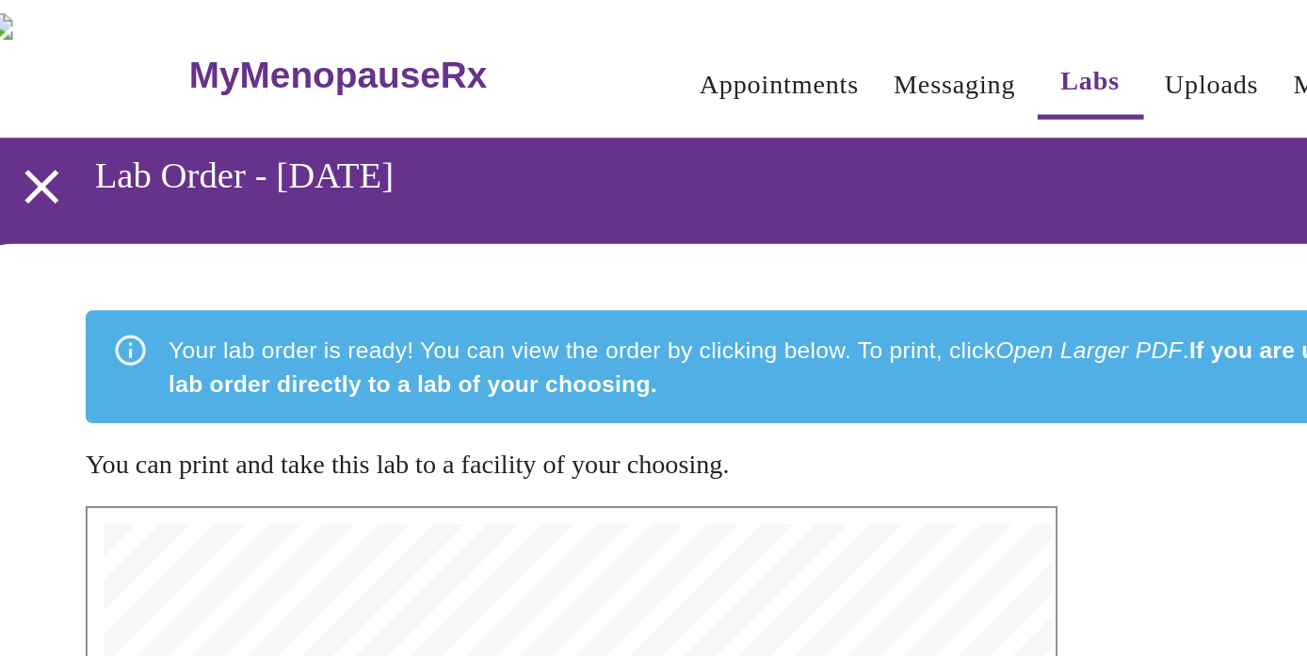
scroll to position [0, 0]
